Goal: Find specific page/section: Find specific page/section

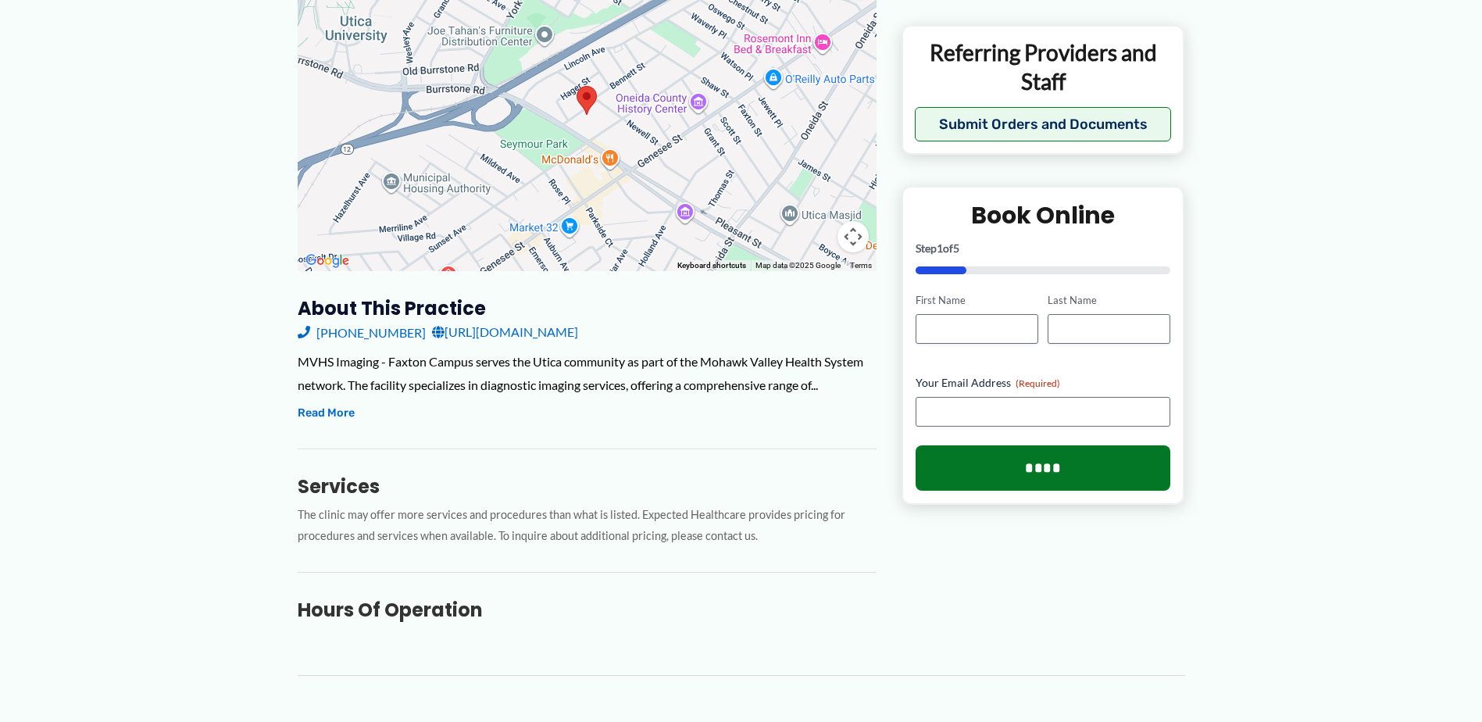
scroll to position [141, 0]
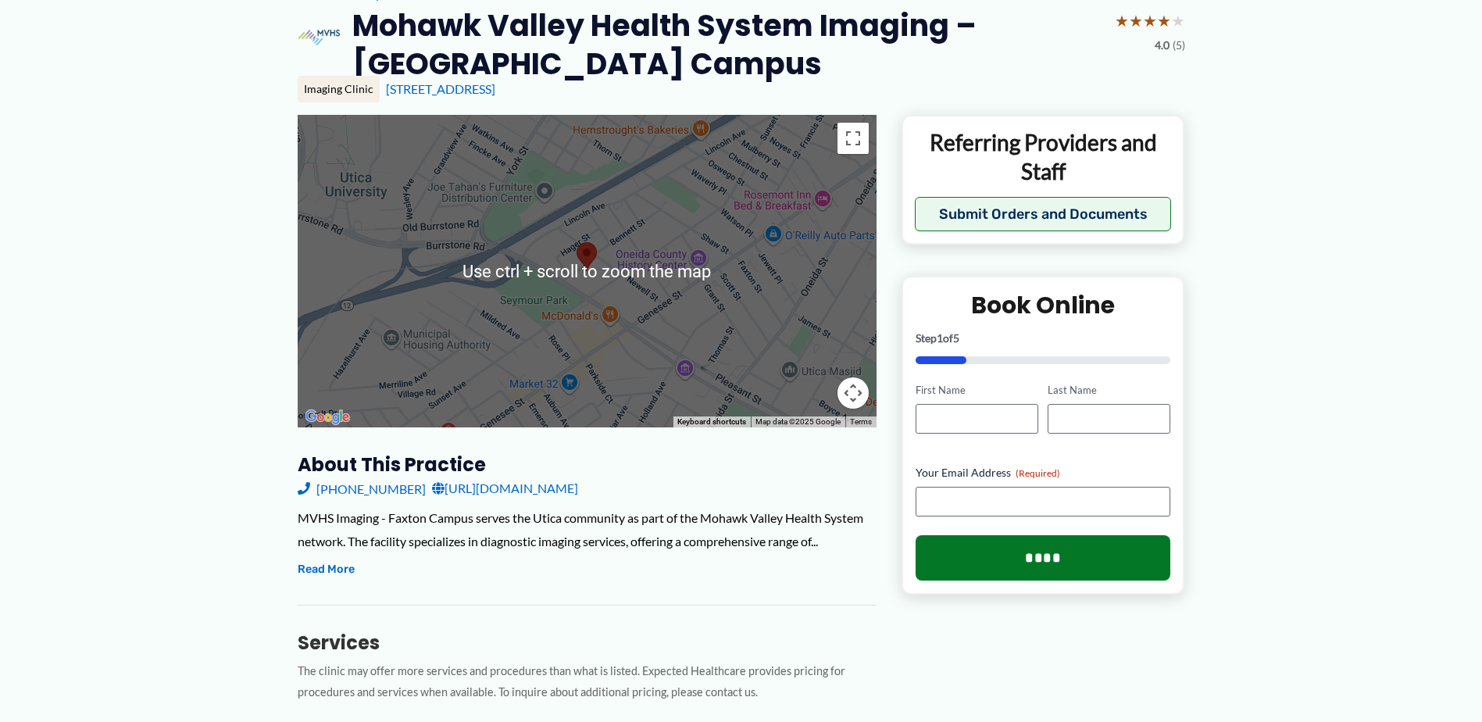
click at [775, 512] on div "MVHS Imaging - Faxton Campus serves the Utica community as part of the Mohawk V…" at bounding box center [587, 529] width 579 height 46
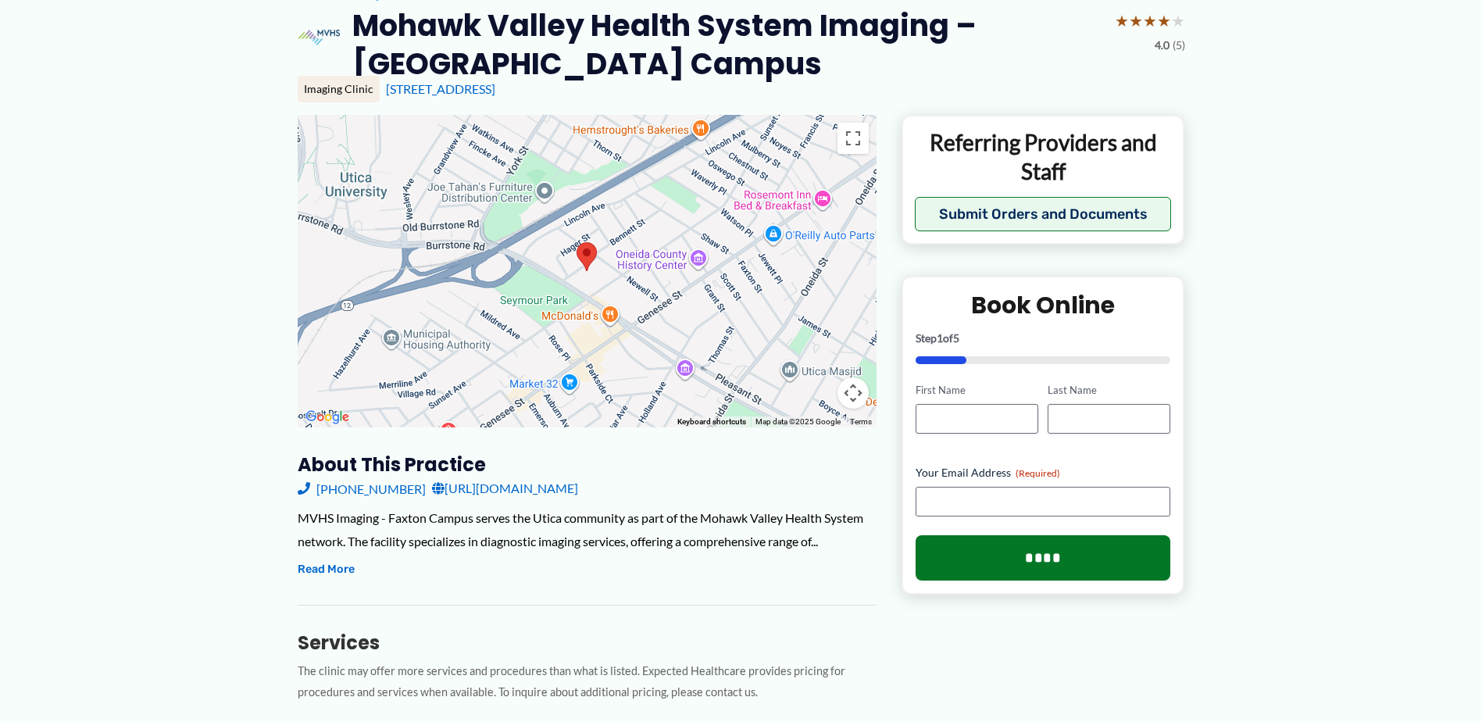
click at [585, 457] on h3 "About this practice" at bounding box center [587, 464] width 579 height 24
